Goal: Information Seeking & Learning: Learn about a topic

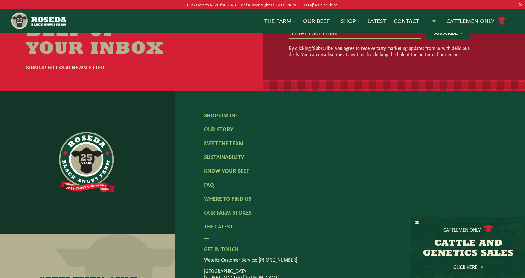
scroll to position [978, 0]
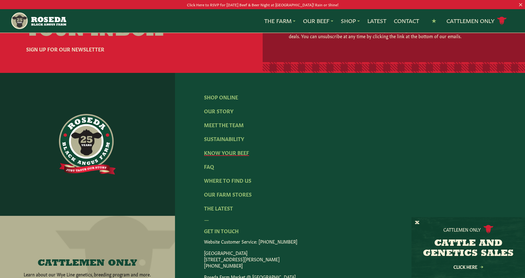
click at [230, 149] on link "Know Your Beef" at bounding box center [226, 152] width 45 height 7
click at [222, 93] on link "Shop Online" at bounding box center [221, 96] width 34 height 7
click at [226, 107] on link "Our Story" at bounding box center [218, 110] width 29 height 7
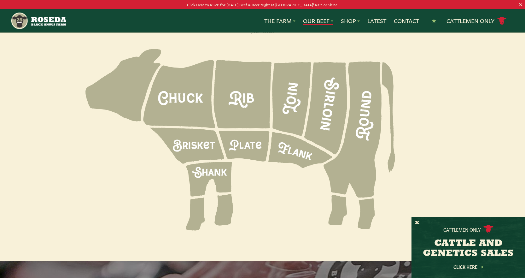
scroll to position [883, 0]
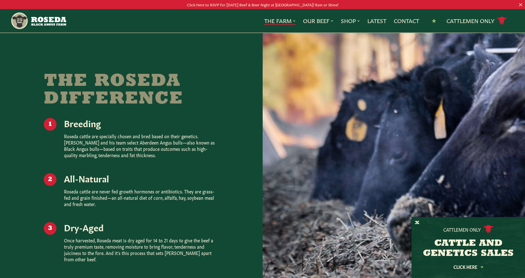
scroll to position [820, 0]
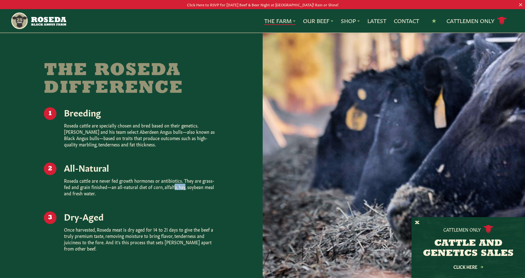
drag, startPoint x: 155, startPoint y: 174, endPoint x: 165, endPoint y: 172, distance: 11.1
click at [165, 177] on p "Roseda cattle are never fed growth hormones or antibiotics. They are grass-fed …" at bounding box center [141, 186] width 155 height 19
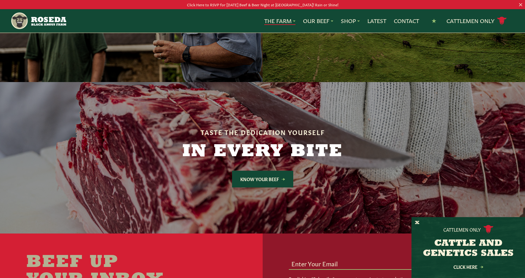
scroll to position [1703, 0]
